Goal: Communication & Community: Connect with others

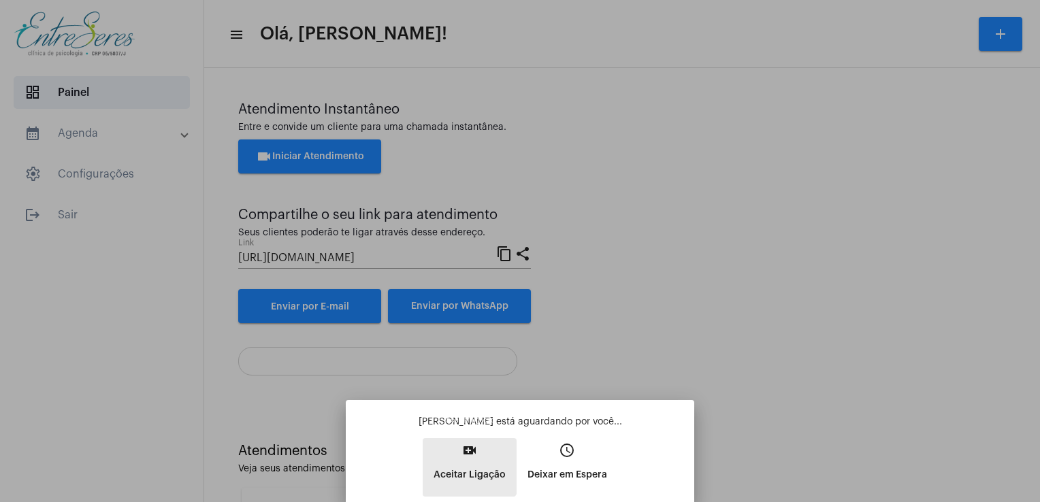
click at [457, 450] on button "video_call Aceitar Ligação" at bounding box center [469, 467] width 94 height 59
